Goal: Task Accomplishment & Management: Manage account settings

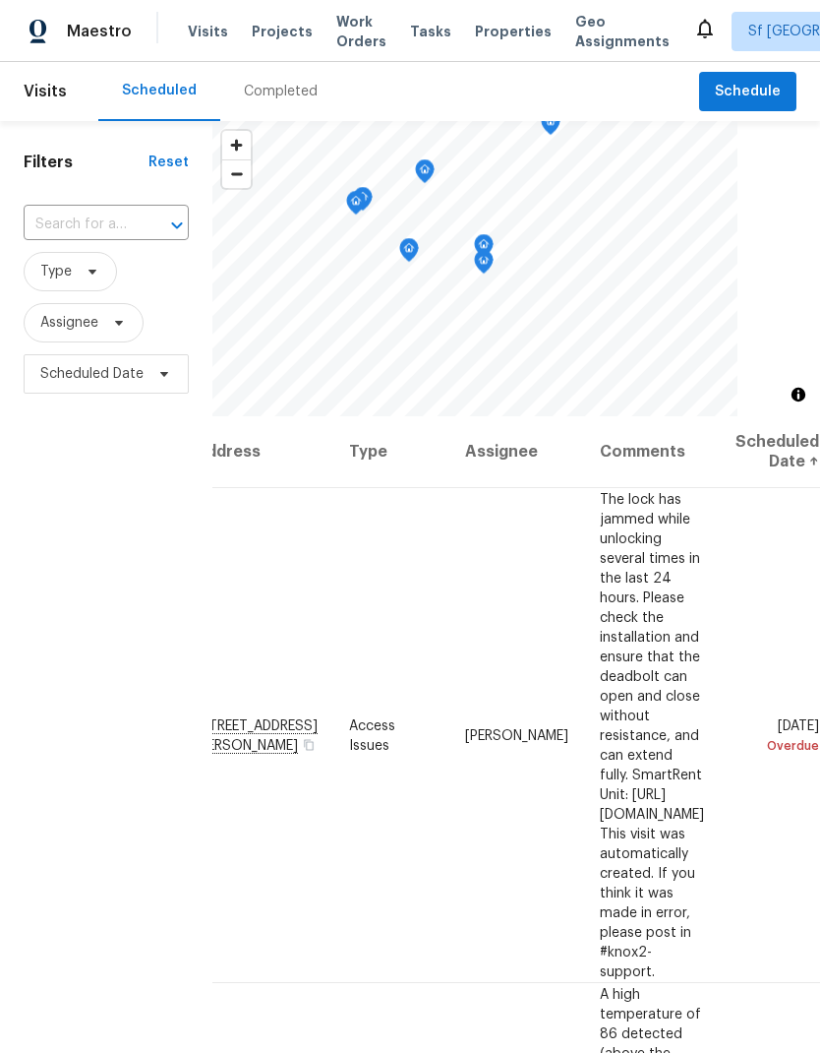
scroll to position [0, 164]
click at [0, 0] on icon at bounding box center [0, 0] width 0 height 0
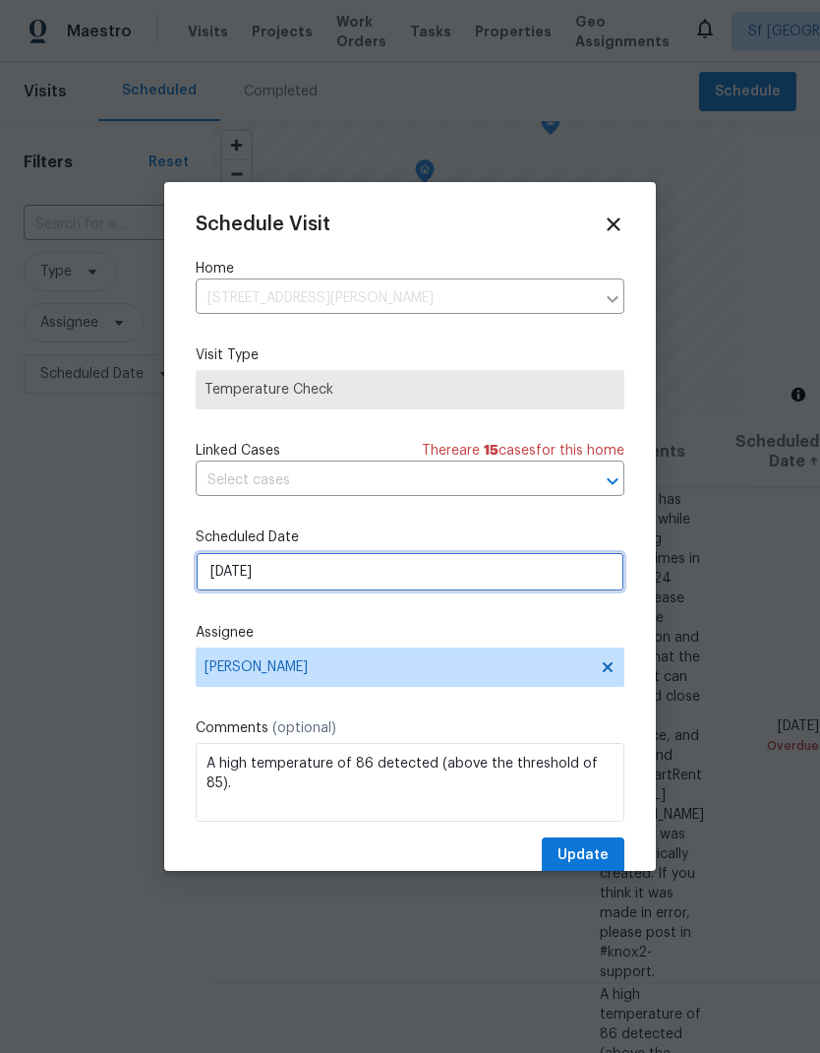
click at [452, 567] on input "[DATE]" at bounding box center [410, 571] width 429 height 39
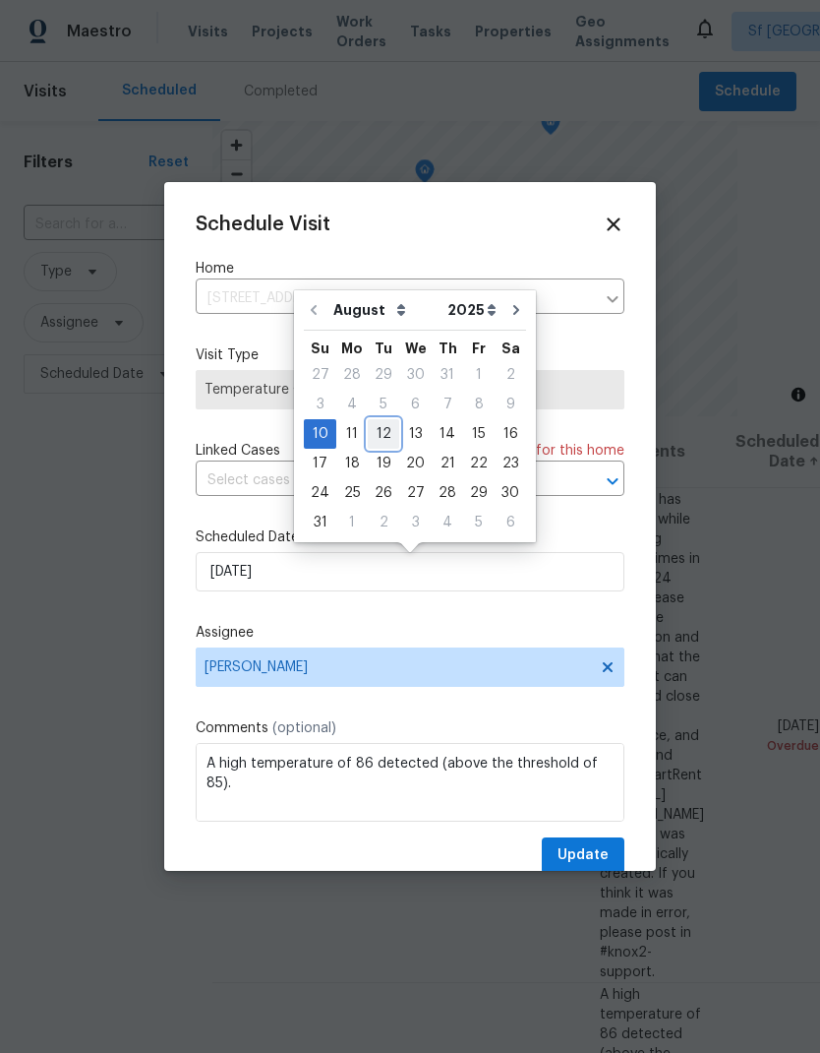
click at [391, 431] on div "12" at bounding box center [383, 434] width 31 height 28
type input "[DATE]"
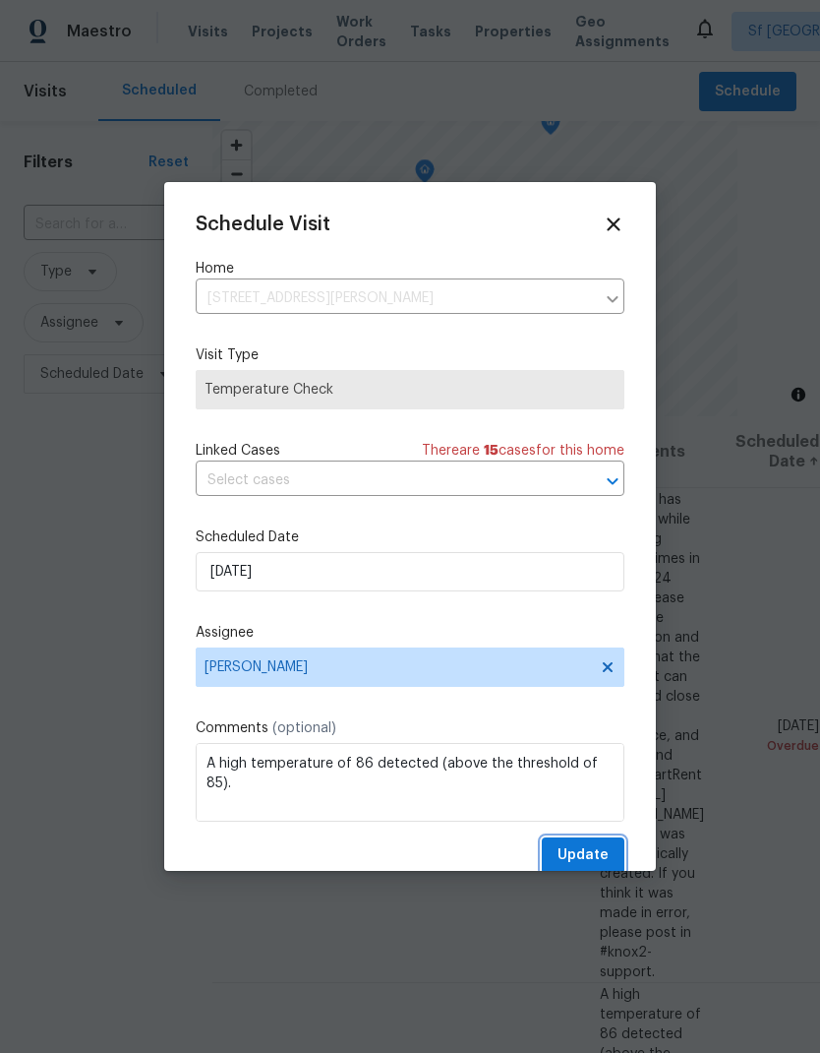
click at [577, 854] on span "Update" at bounding box center [583, 855] width 51 height 25
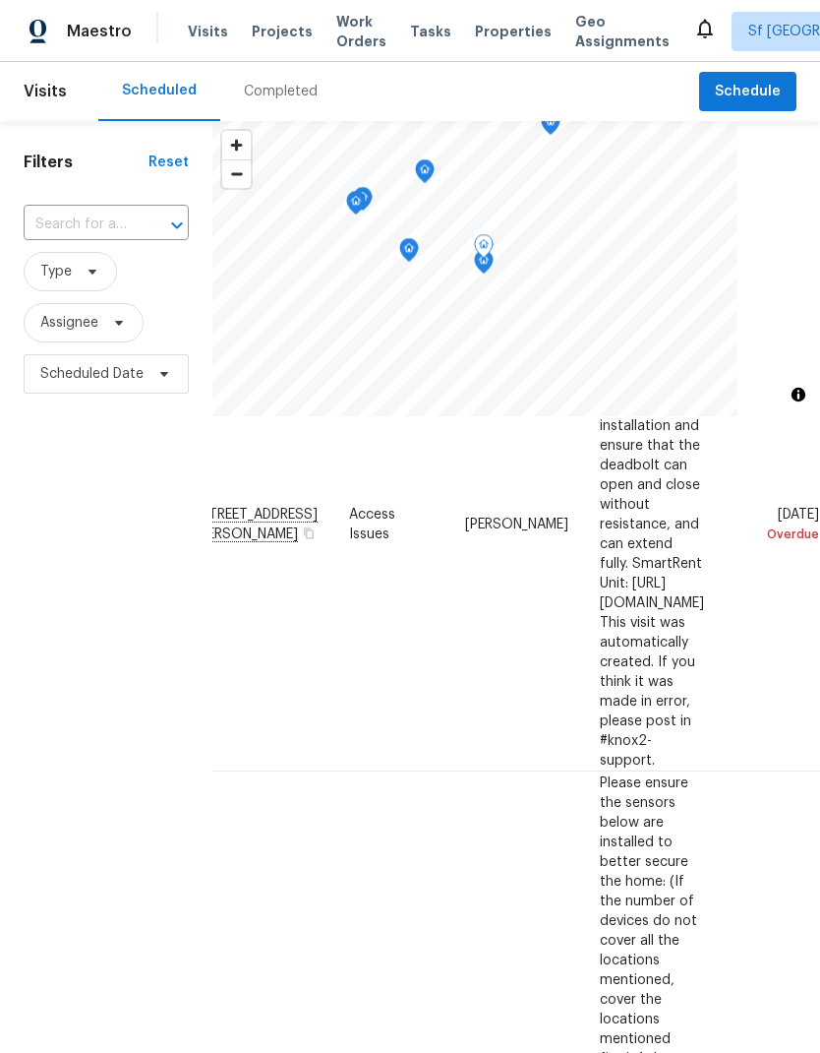
scroll to position [211, 164]
click at [0, 0] on icon at bounding box center [0, 0] width 0 height 0
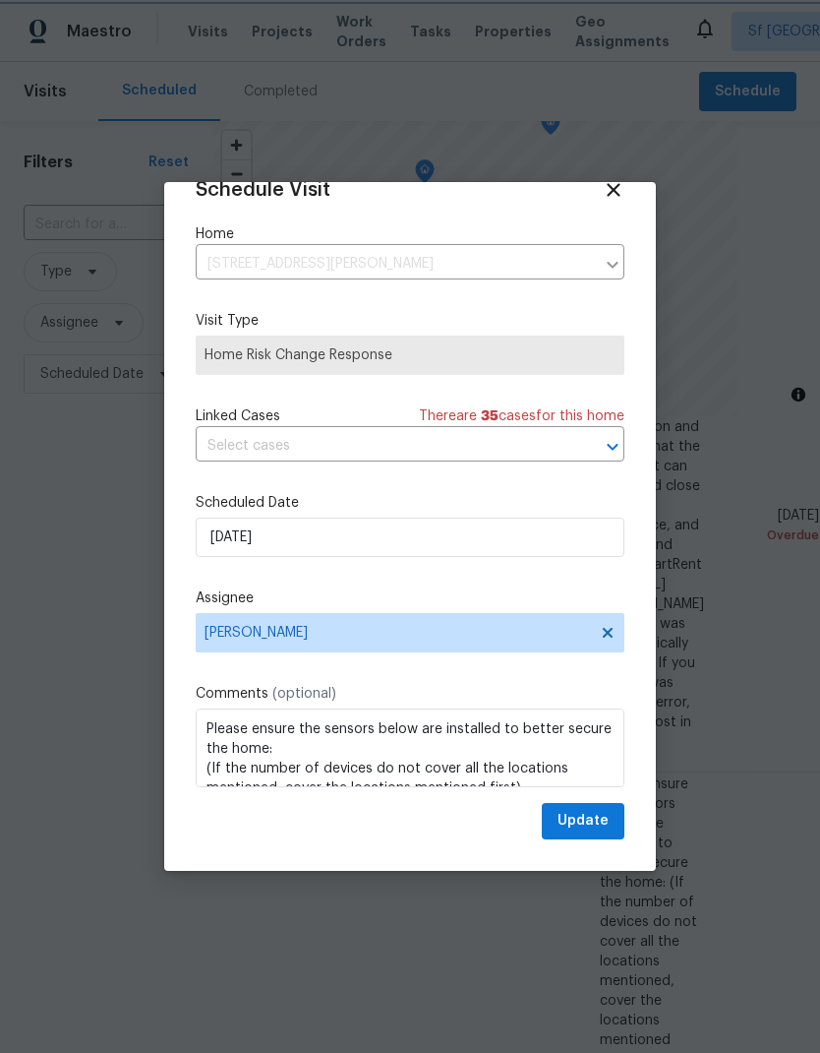
scroll to position [38, 0]
click at [612, 636] on icon at bounding box center [608, 633] width 10 height 10
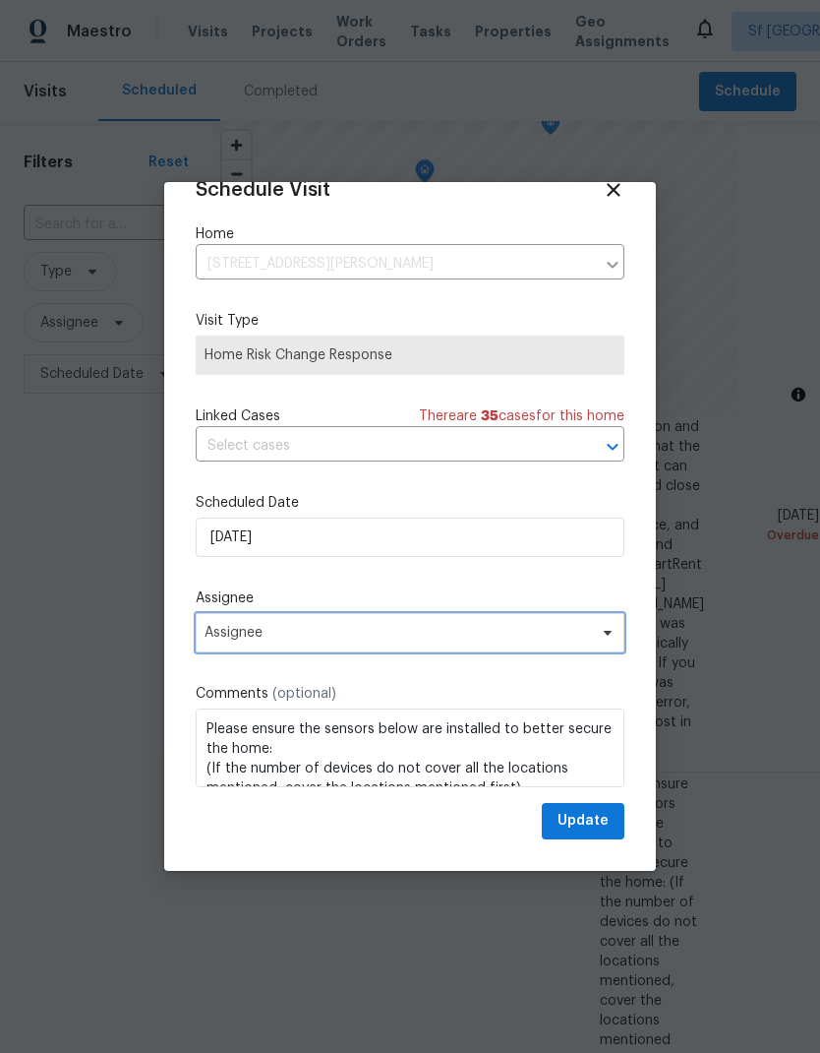
click at [425, 638] on span "Assignee" at bounding box center [398, 633] width 386 height 16
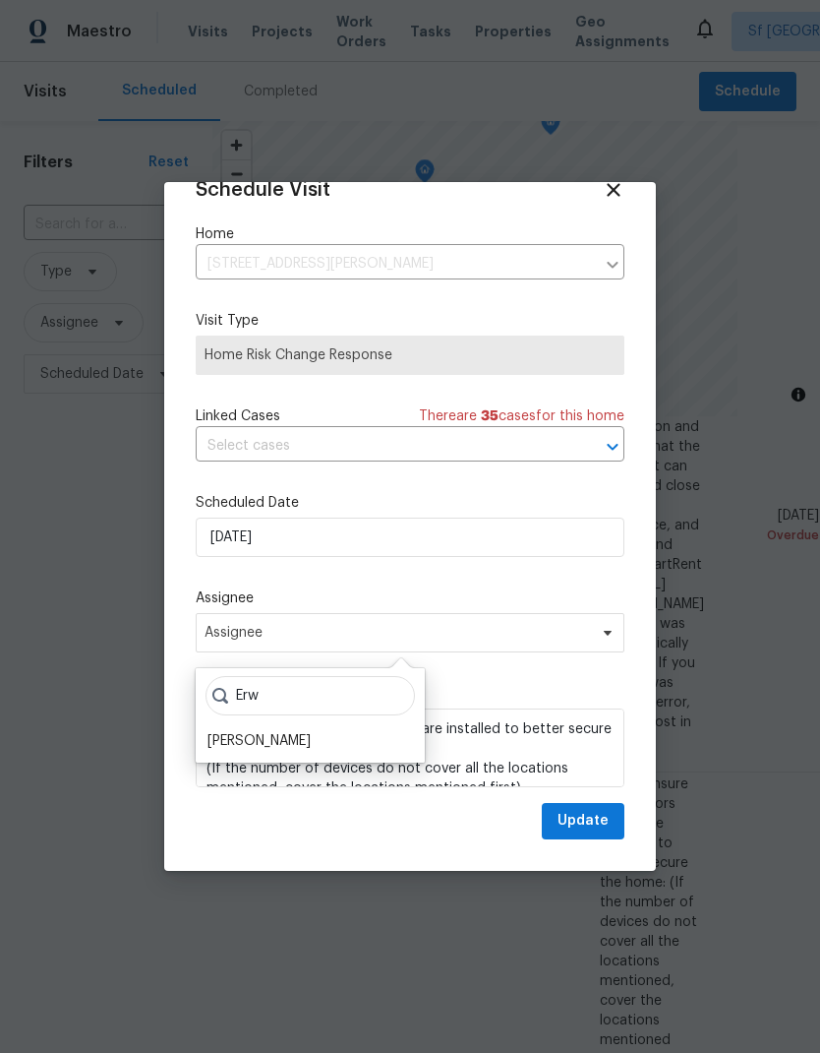
type input "Erw"
click at [422, 629] on span "Assignee" at bounding box center [398, 633] width 386 height 16
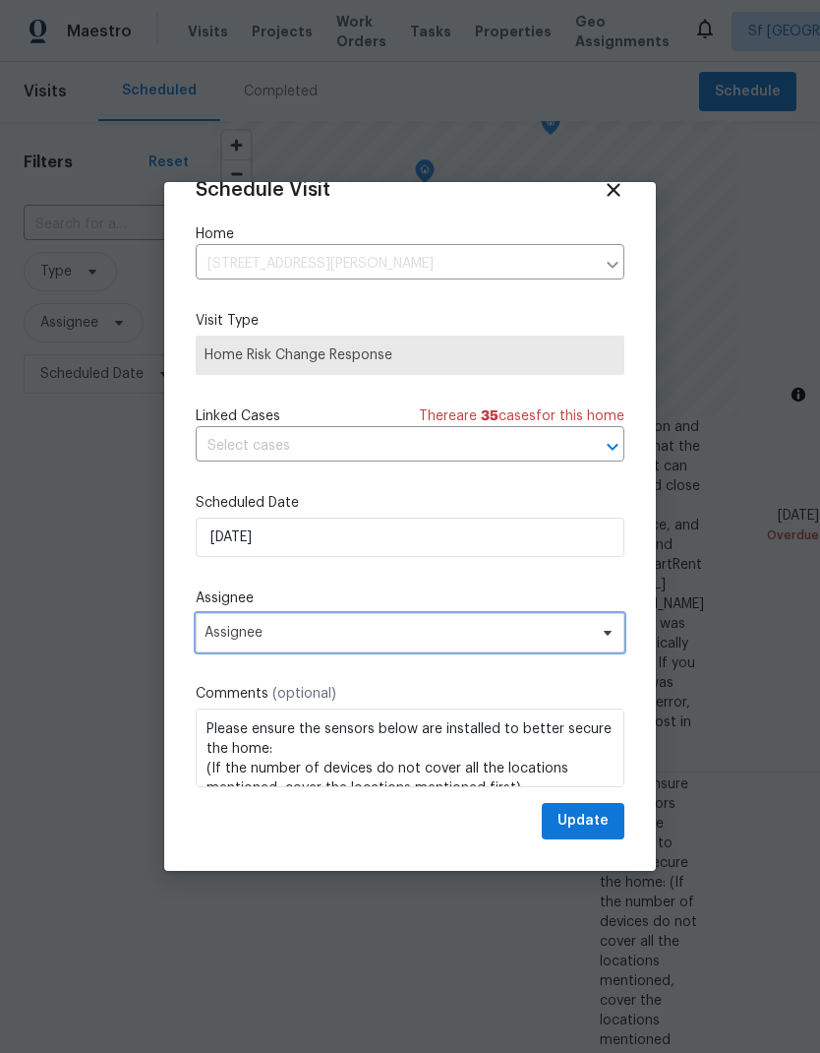
click at [615, 627] on icon at bounding box center [608, 633] width 16 height 16
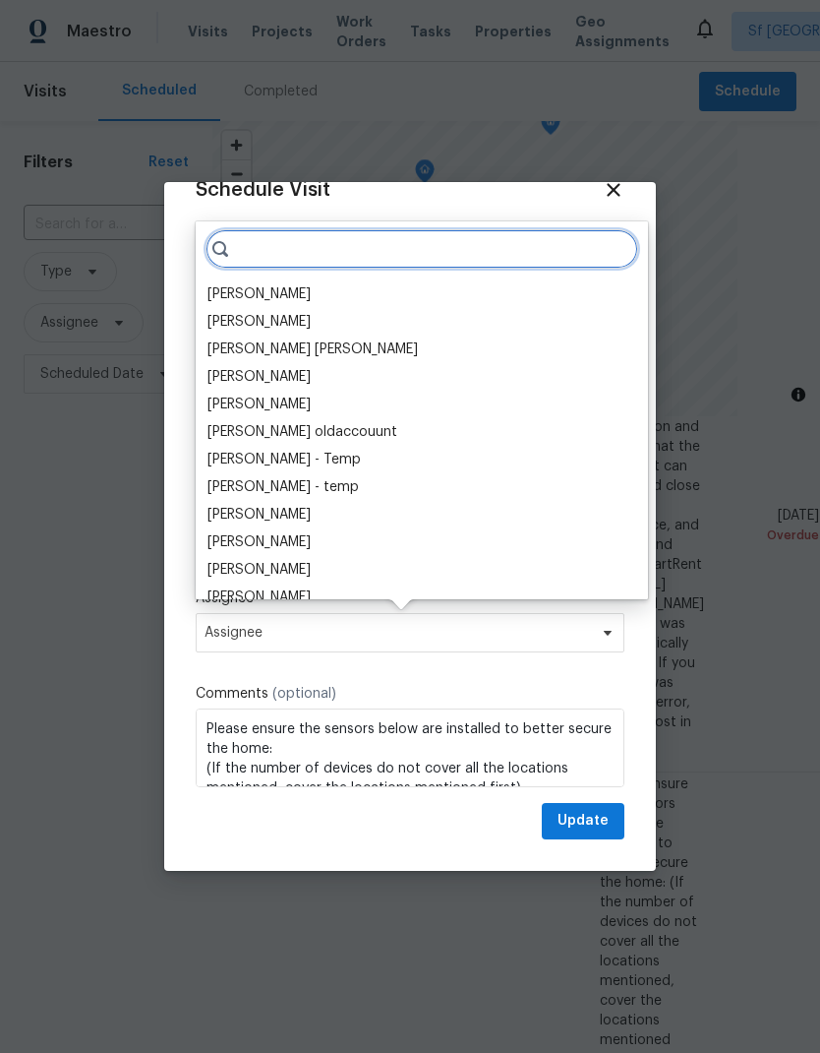
click at [312, 266] on input "search" at bounding box center [422, 248] width 433 height 39
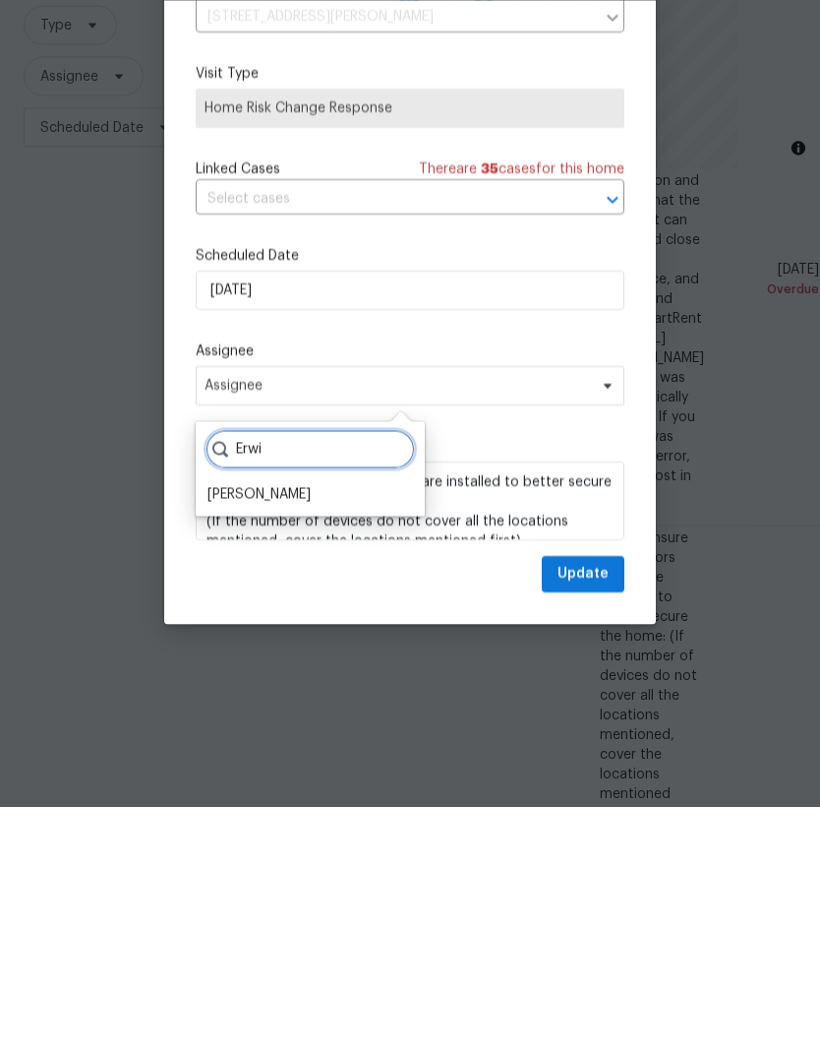
type input "Erwi"
click at [275, 731] on div "[PERSON_NAME]" at bounding box center [259, 741] width 103 height 20
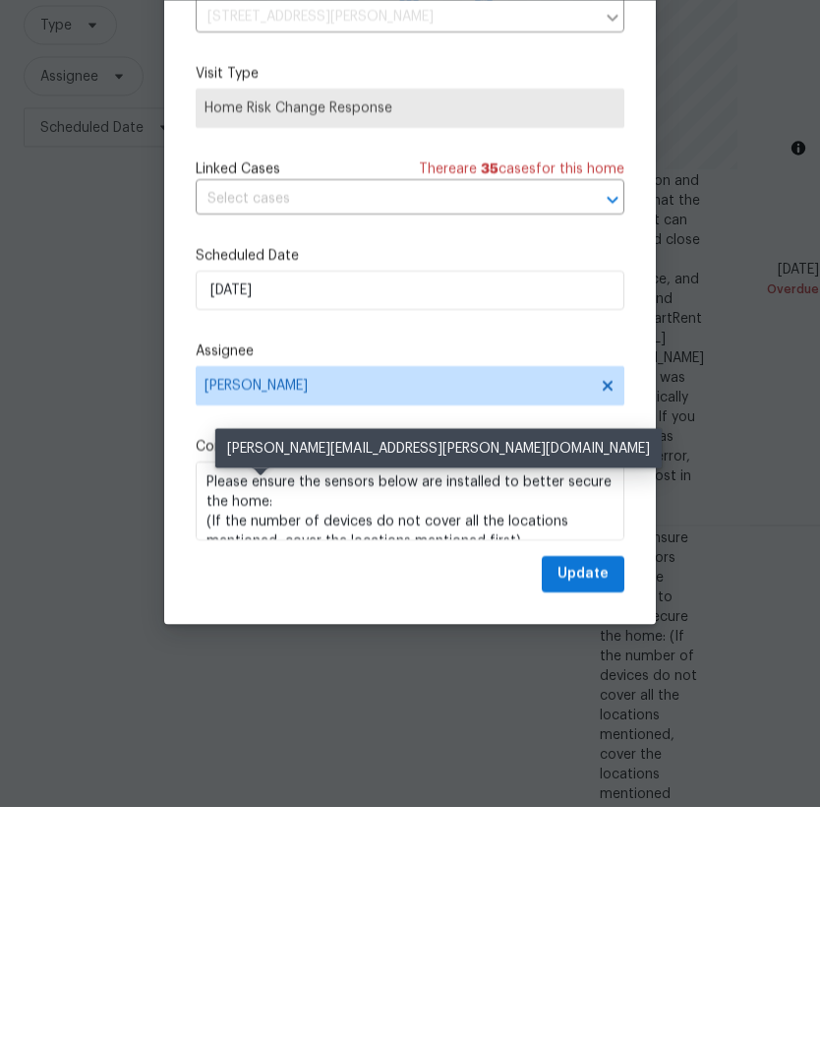
scroll to position [79, 0]
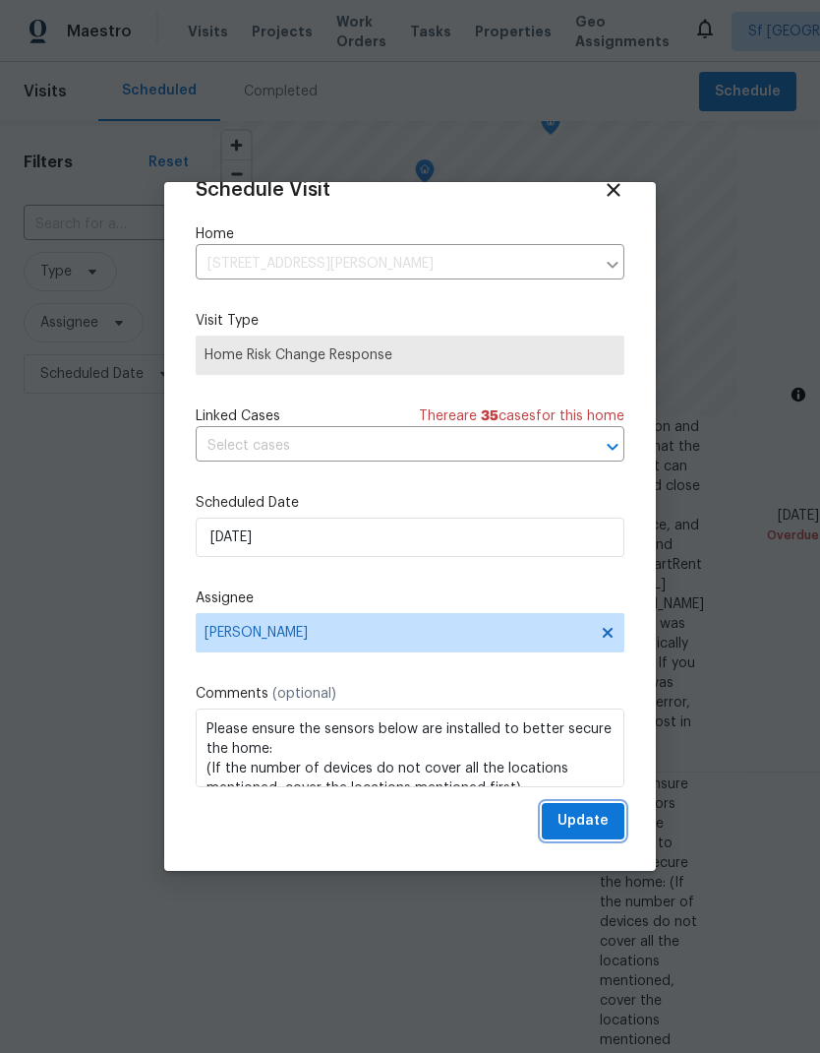
click at [586, 825] on span "Update" at bounding box center [583, 821] width 51 height 25
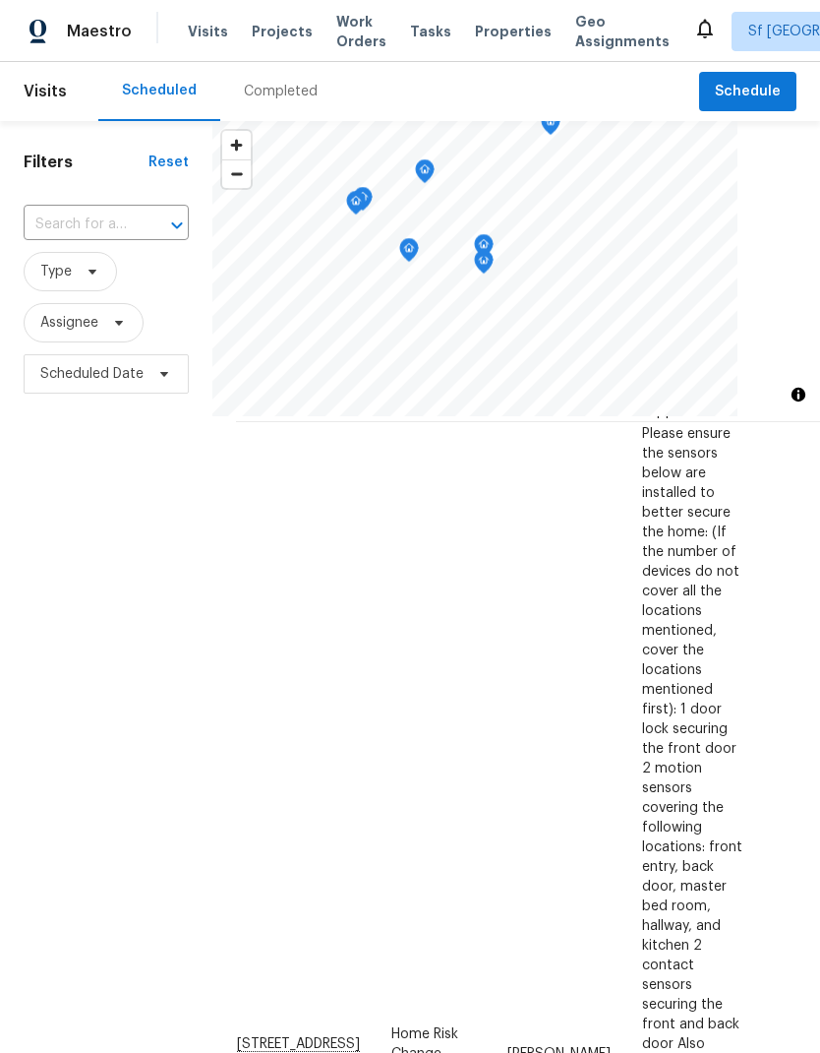
scroll to position [560, 0]
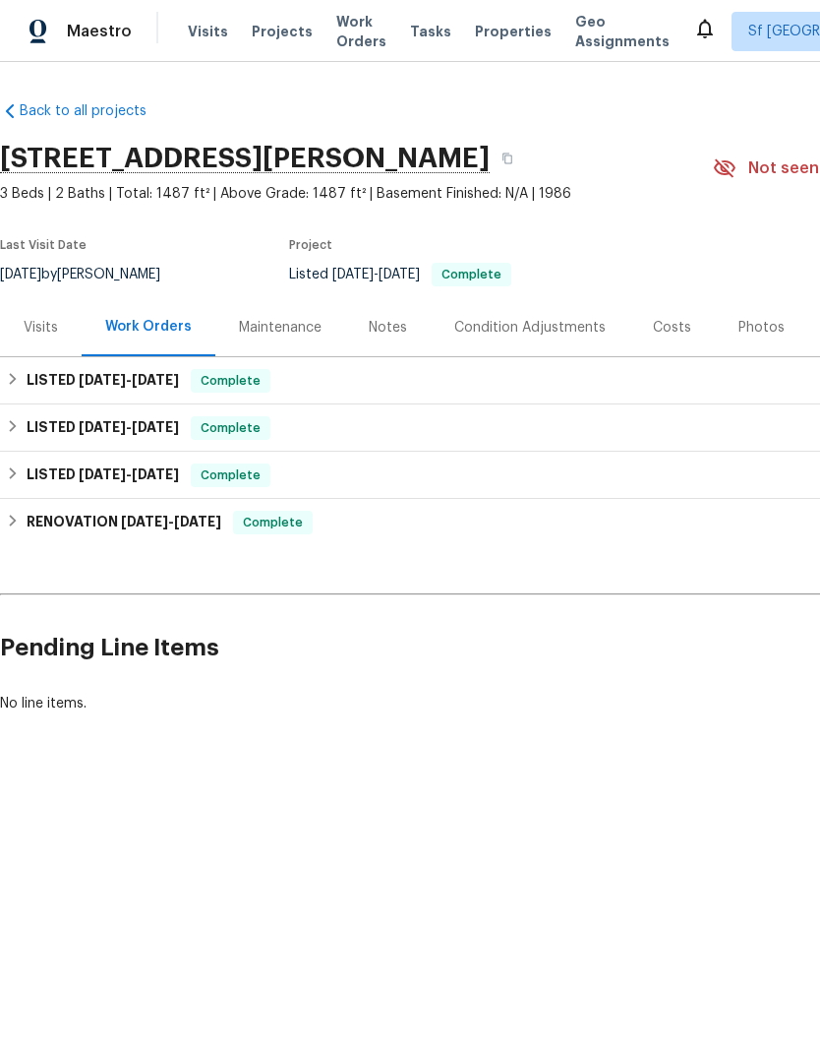
click at [211, 38] on span "Visits" at bounding box center [208, 32] width 40 height 20
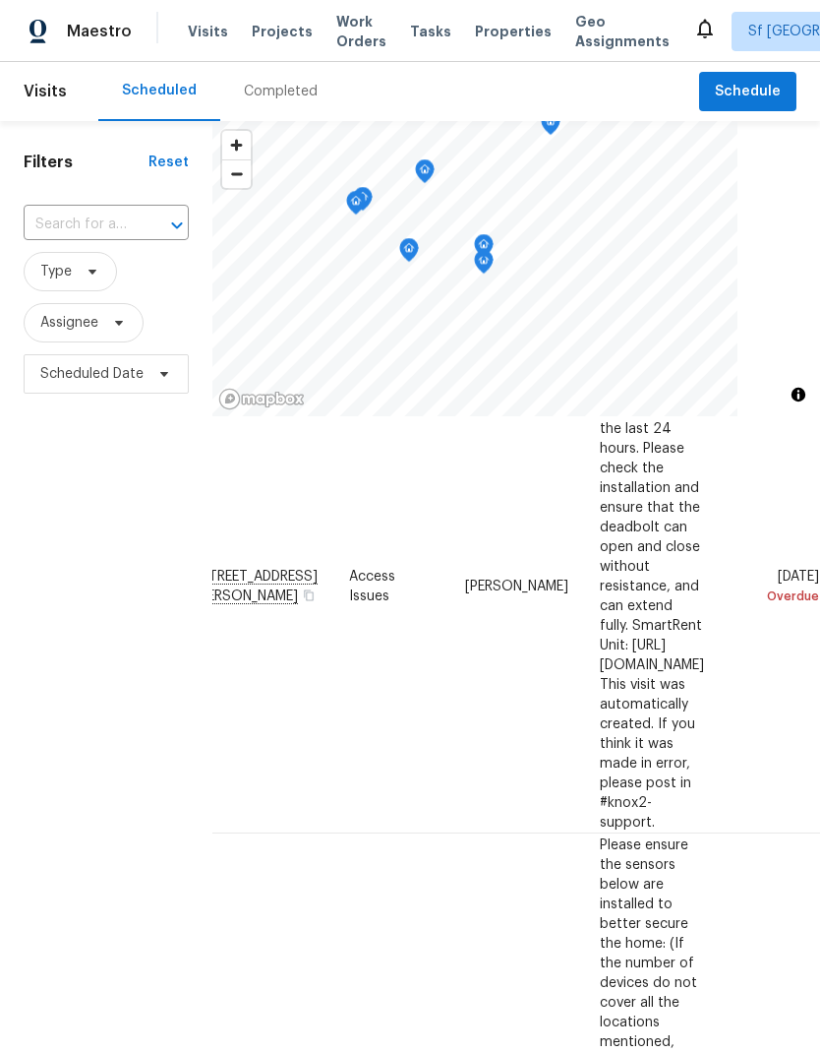
scroll to position [150, 164]
click at [0, 0] on icon at bounding box center [0, 0] width 0 height 0
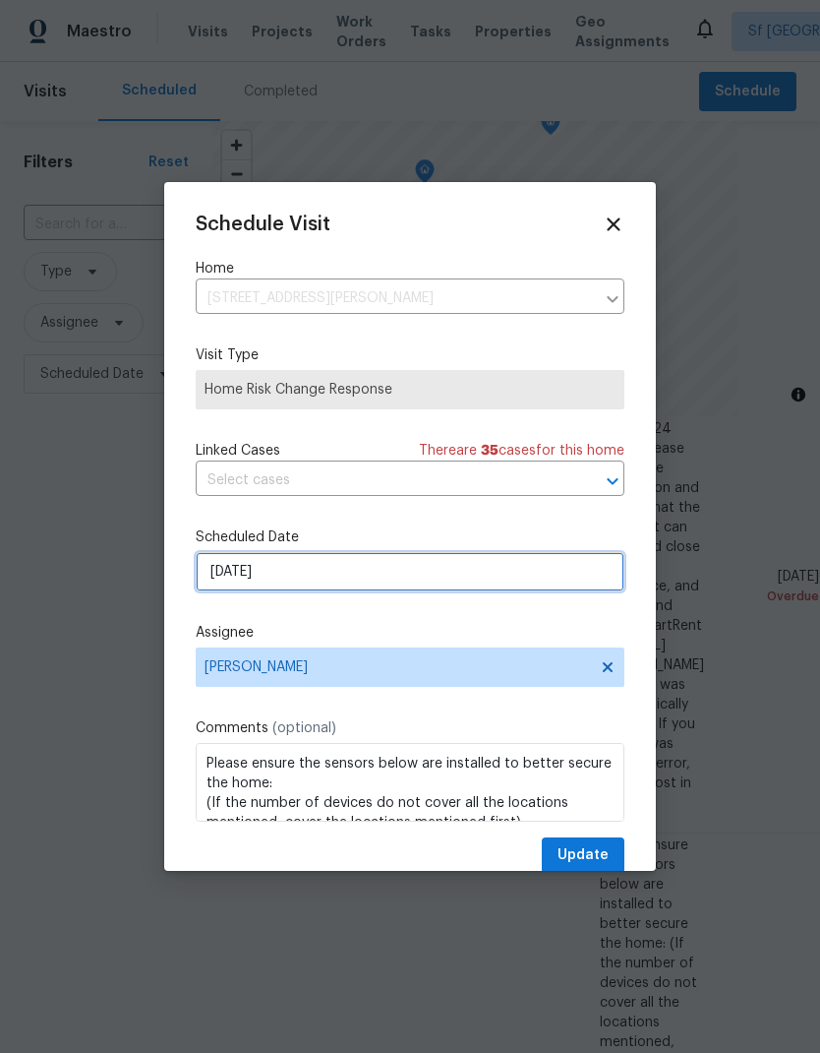
click at [507, 579] on input "[DATE]" at bounding box center [410, 571] width 429 height 39
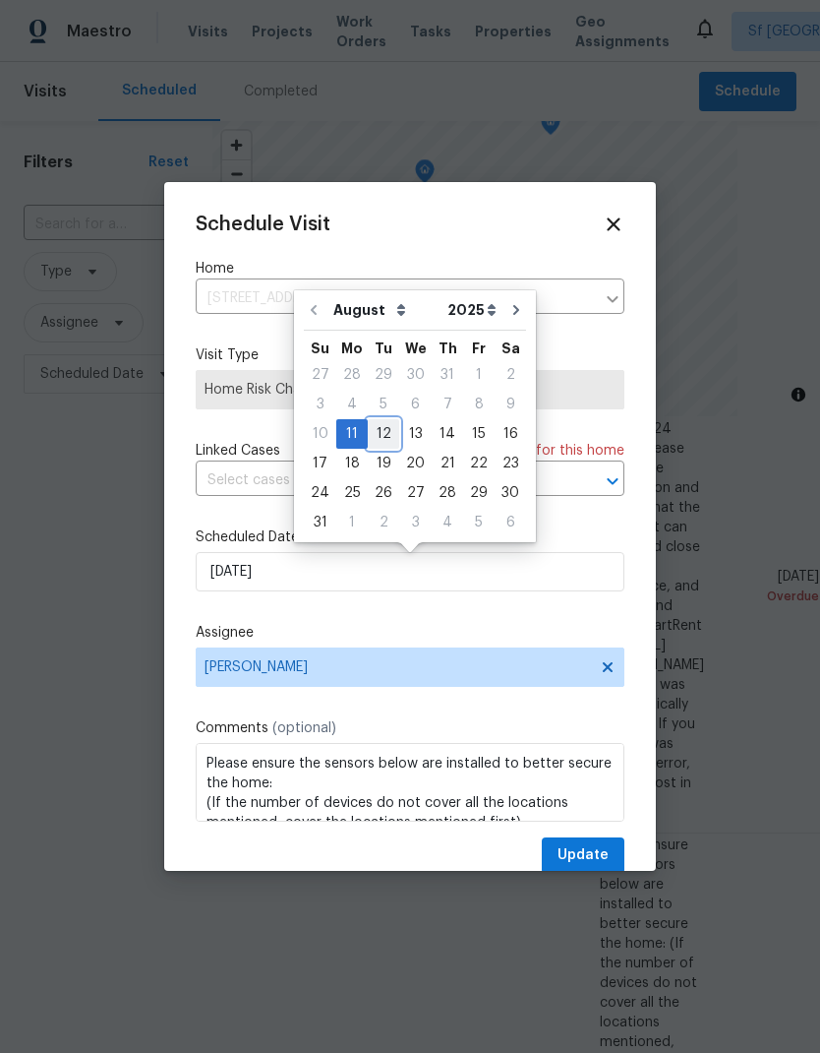
click at [374, 434] on div "12" at bounding box center [383, 434] width 31 height 28
type input "[DATE]"
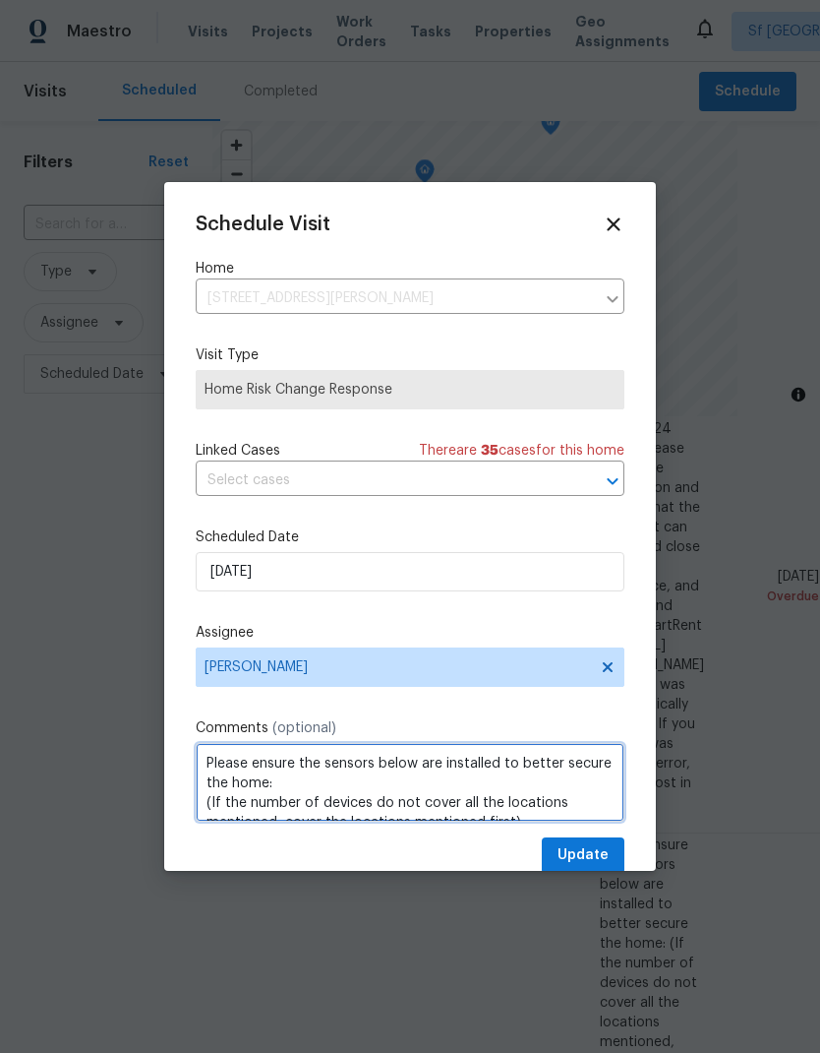
click at [622, 799] on textarea "Please ensure the sensors below are installed to better secure the home: (If th…" at bounding box center [410, 782] width 429 height 79
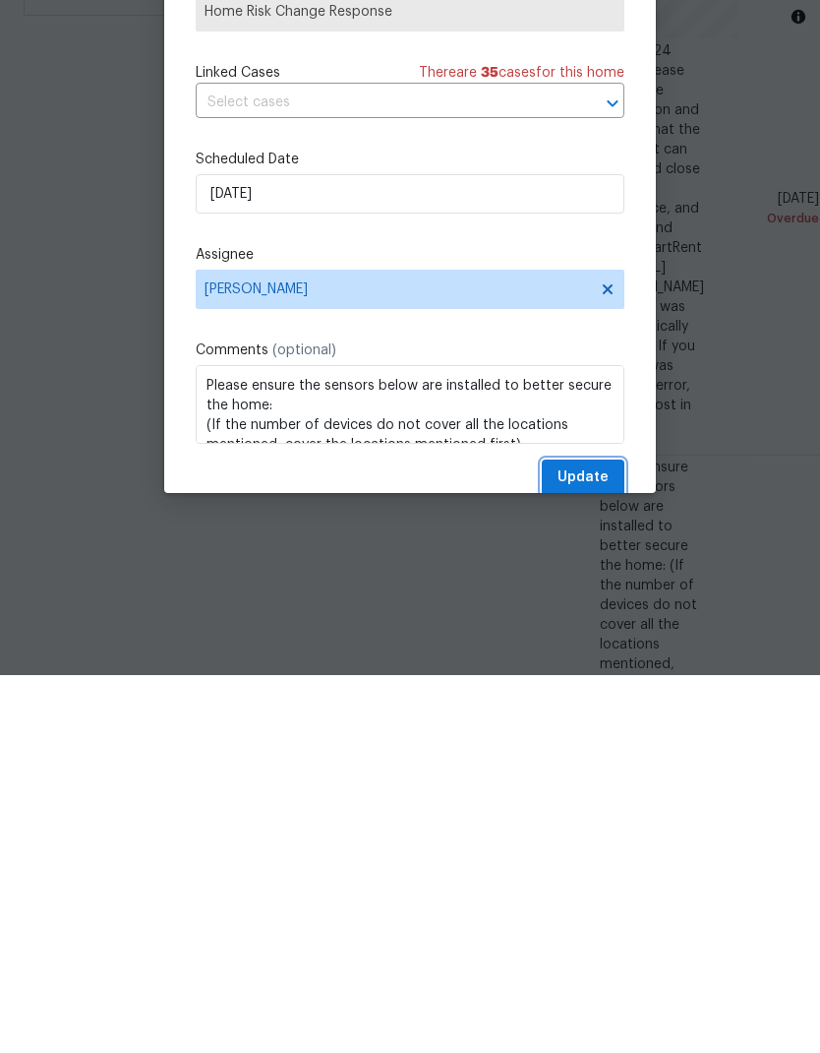
click at [584, 843] on span "Update" at bounding box center [583, 855] width 51 height 25
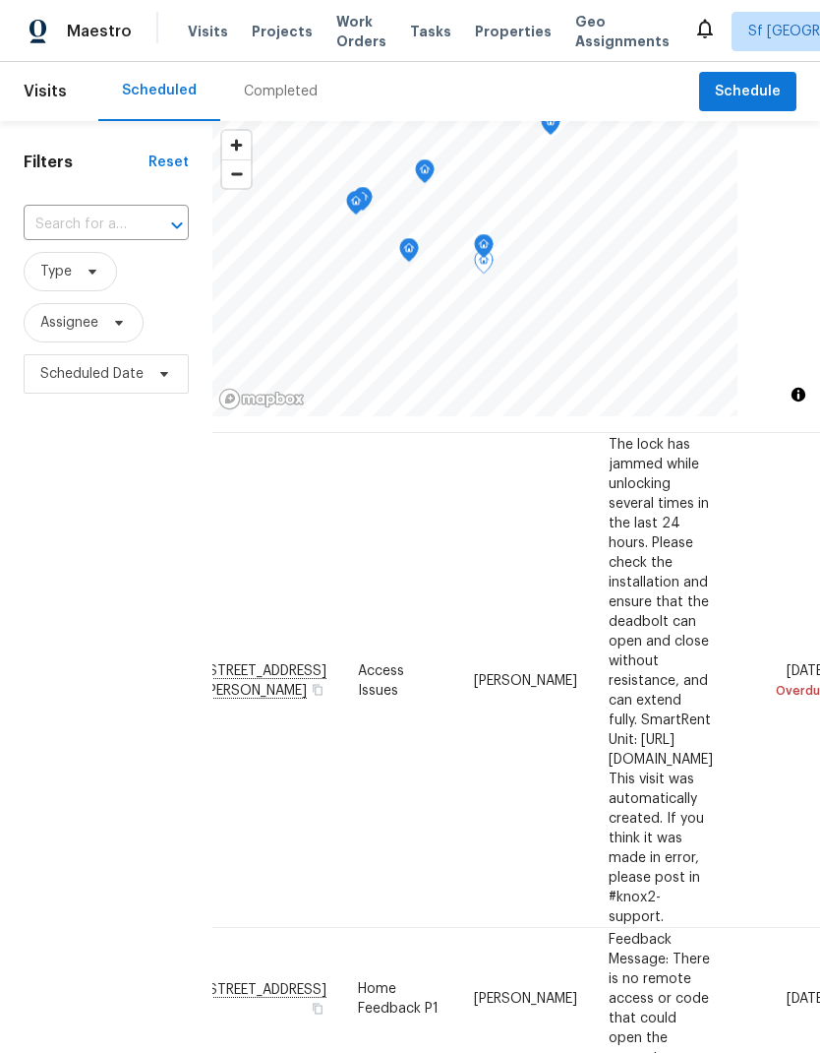
scroll to position [58, 36]
